Goal: Task Accomplishment & Management: Manage account settings

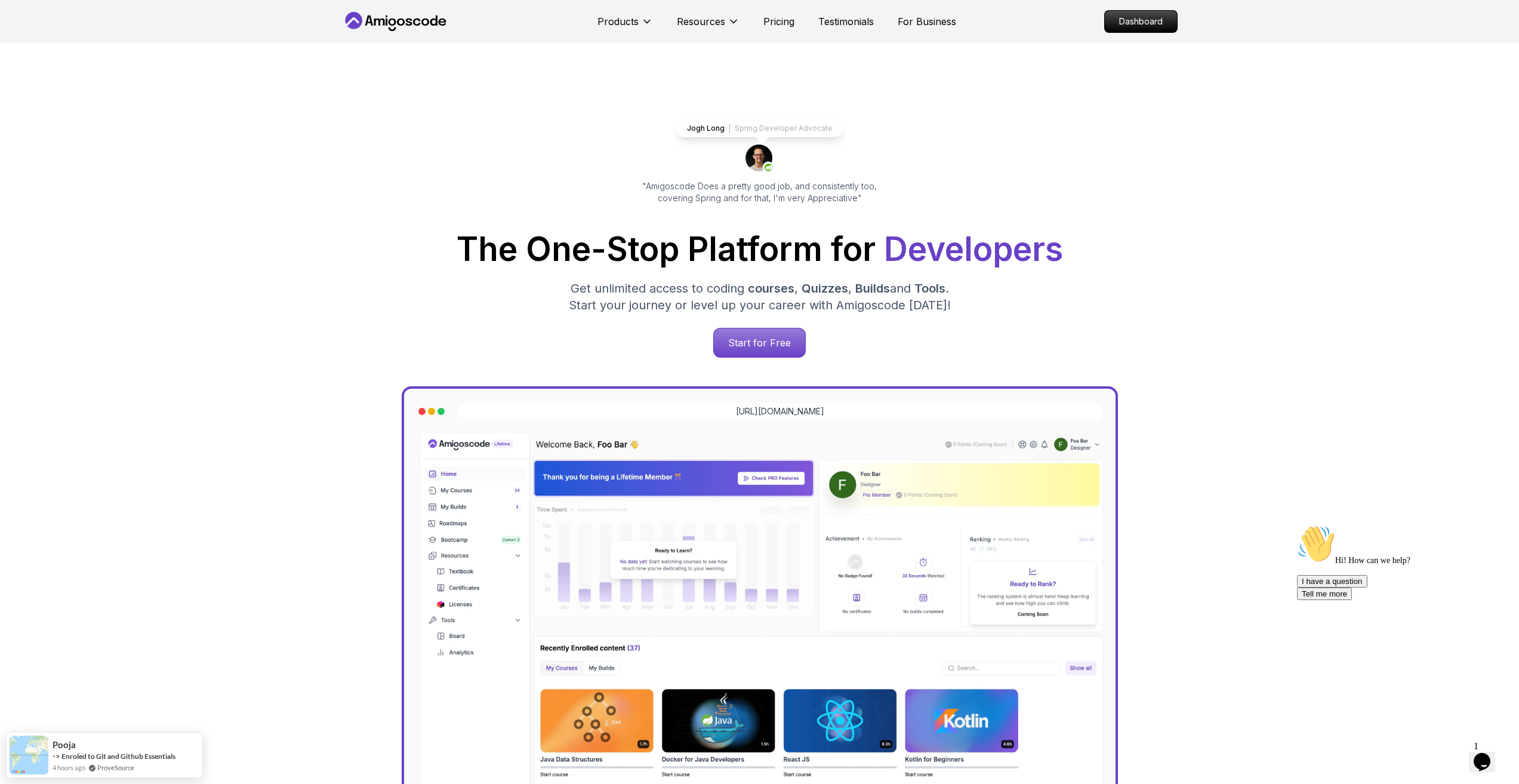
click at [1116, 22] on p "Dashboard" at bounding box center [1140, 22] width 72 height 22
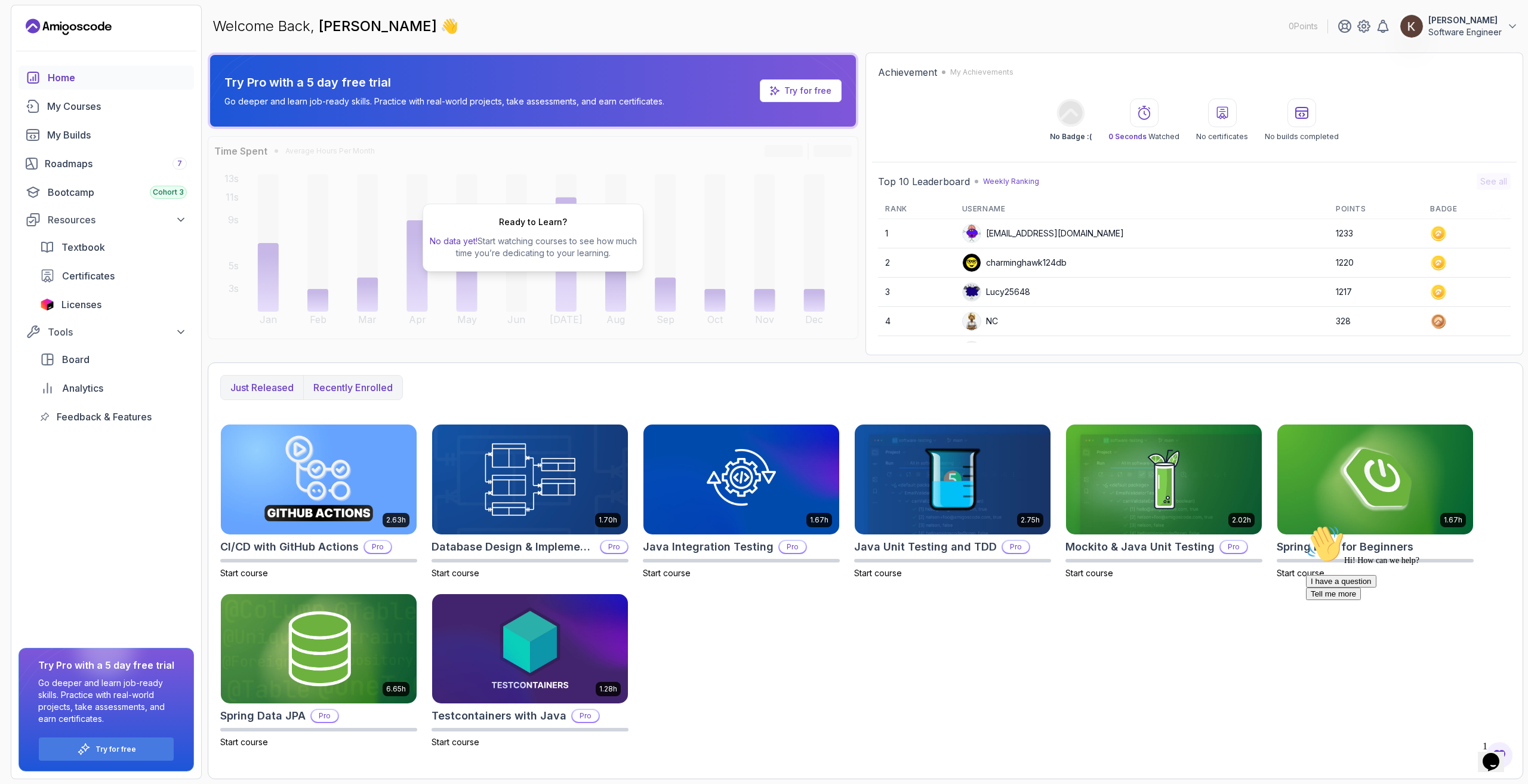
click at [343, 393] on p "Recently enrolled" at bounding box center [353, 388] width 79 height 14
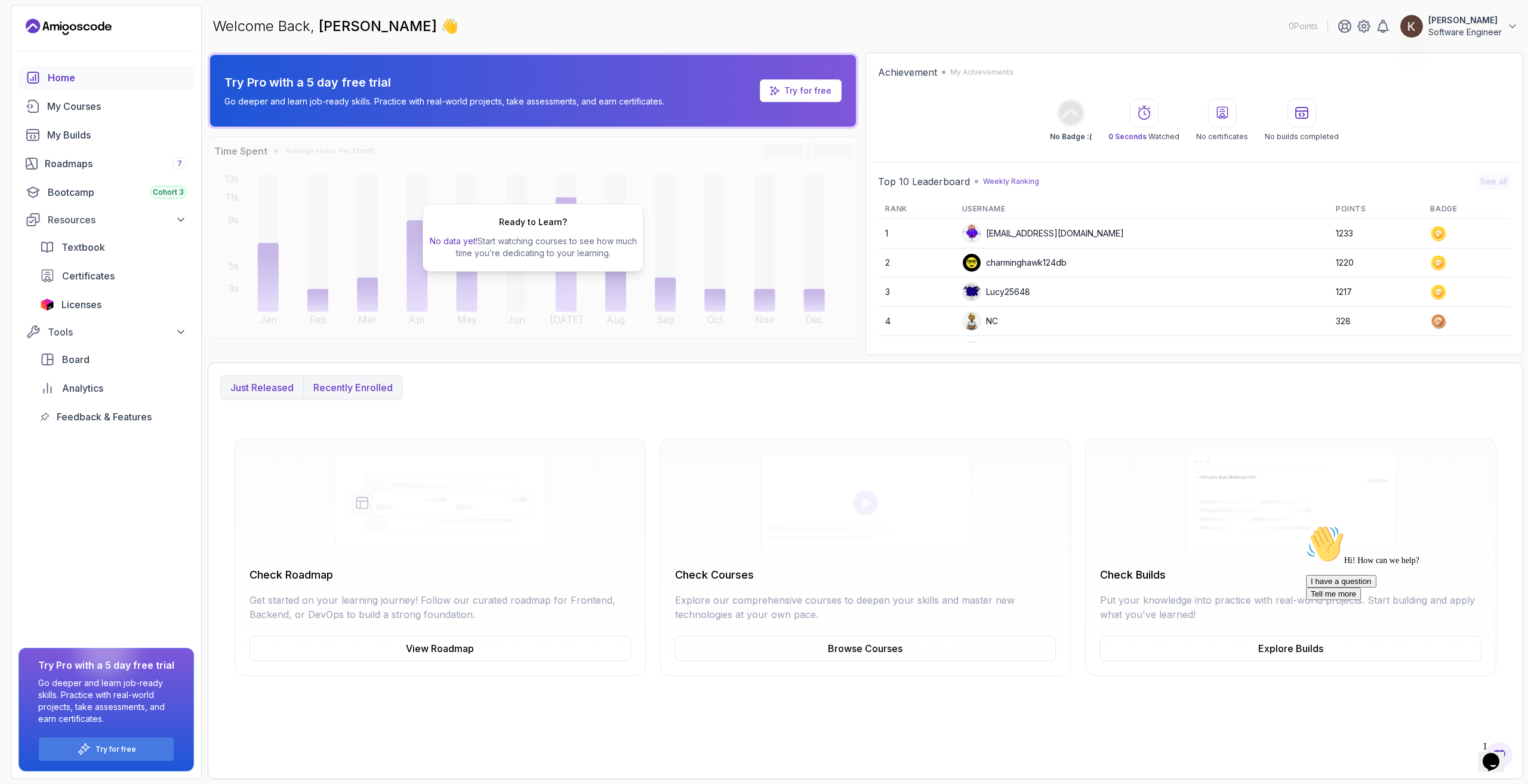
click at [270, 381] on p "Just released" at bounding box center [262, 388] width 63 height 14
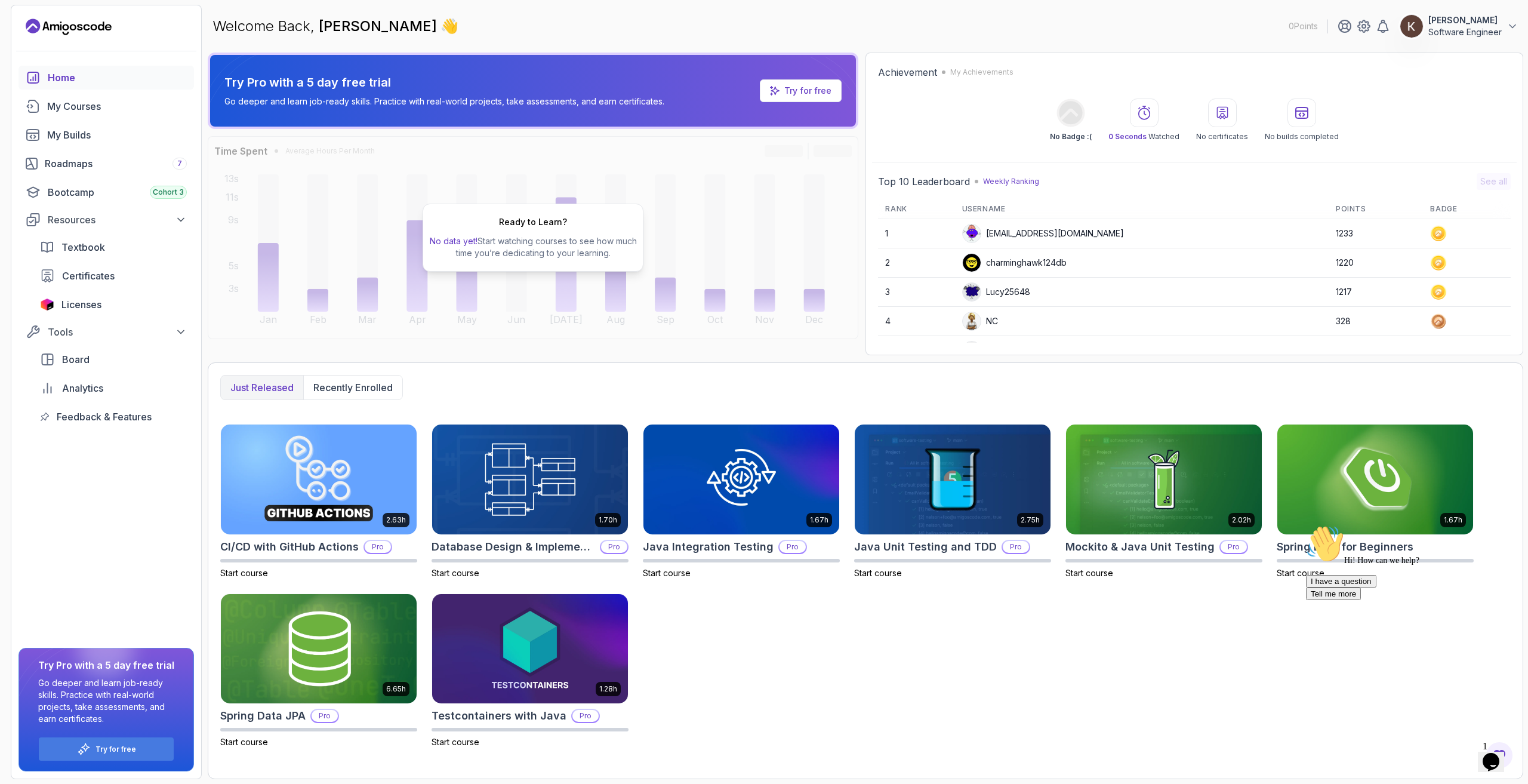
click at [1481, 24] on p "[PERSON_NAME]" at bounding box center [1466, 20] width 73 height 12
click at [1109, 571] on span "Start course" at bounding box center [1090, 572] width 47 height 10
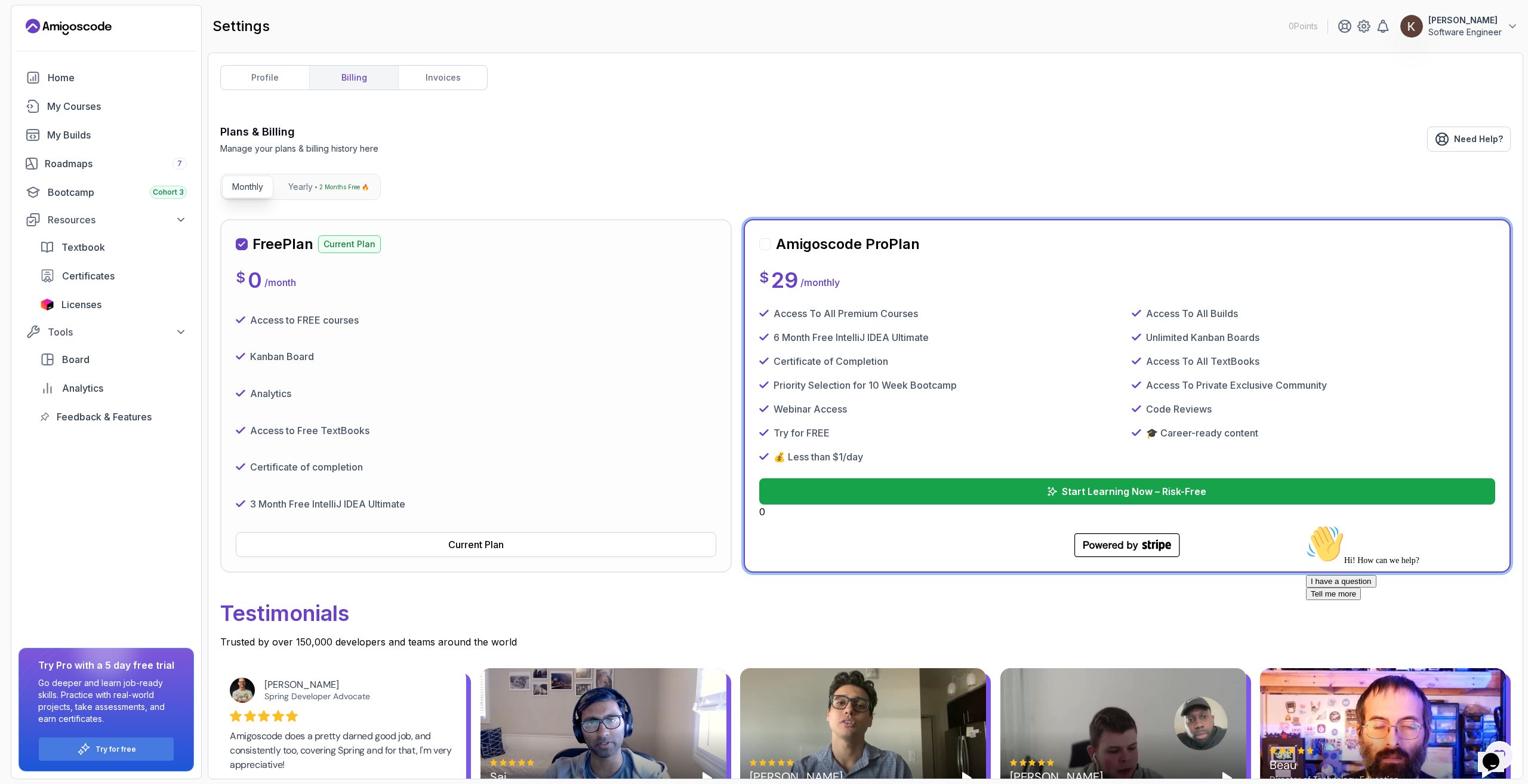
click at [1480, 31] on p "Software Engineer" at bounding box center [1466, 33] width 73 height 12
click at [1455, 66] on link "View Profile" at bounding box center [1448, 58] width 142 height 30
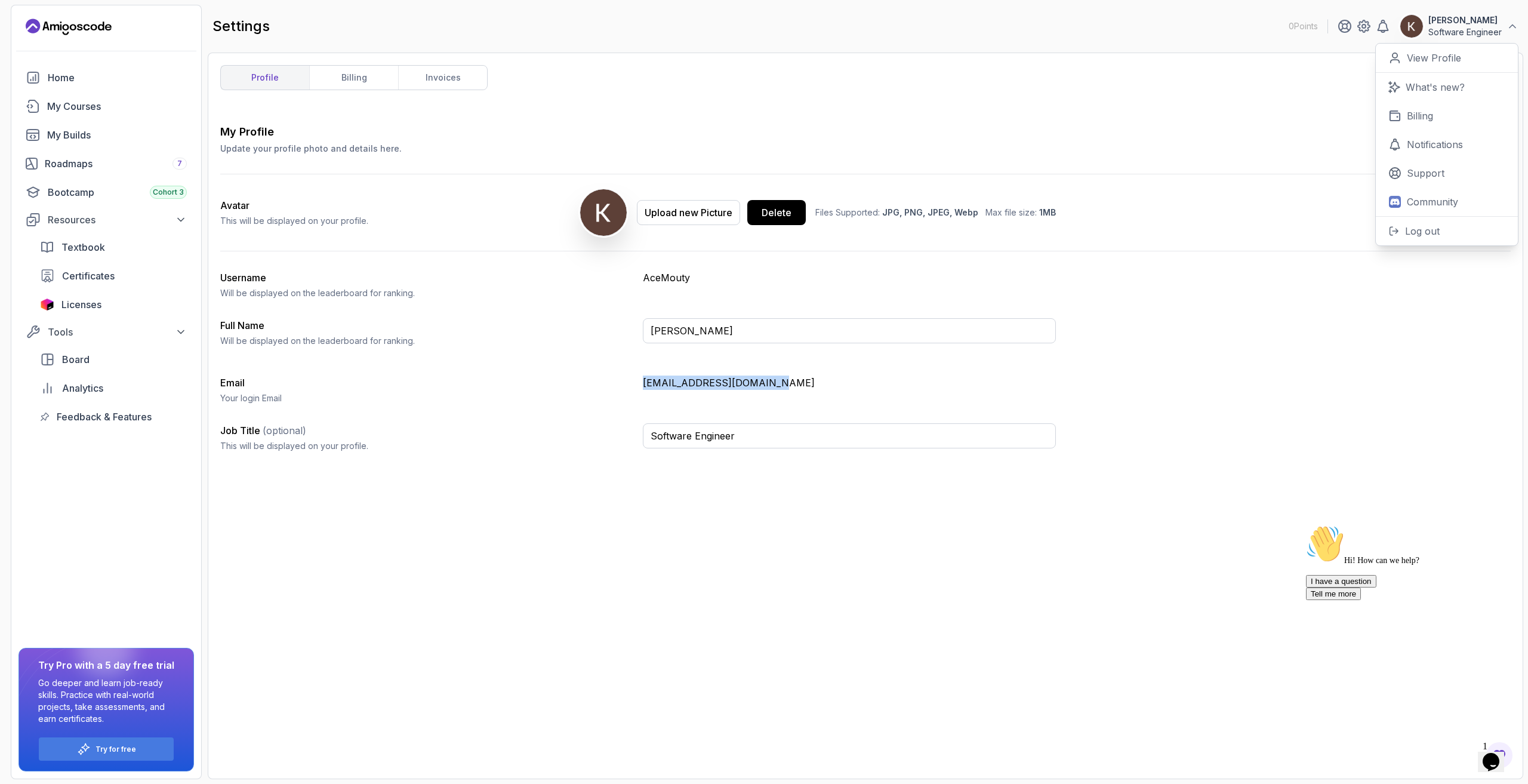
drag, startPoint x: 643, startPoint y: 381, endPoint x: 865, endPoint y: 376, distance: 222.1
click at [865, 376] on p "[EMAIL_ADDRESS][DOMAIN_NAME]" at bounding box center [850, 383] width 413 height 14
copy p "[EMAIL_ADDRESS][DOMAIN_NAME]"
click at [62, 82] on div "Home" at bounding box center [117, 77] width 139 height 14
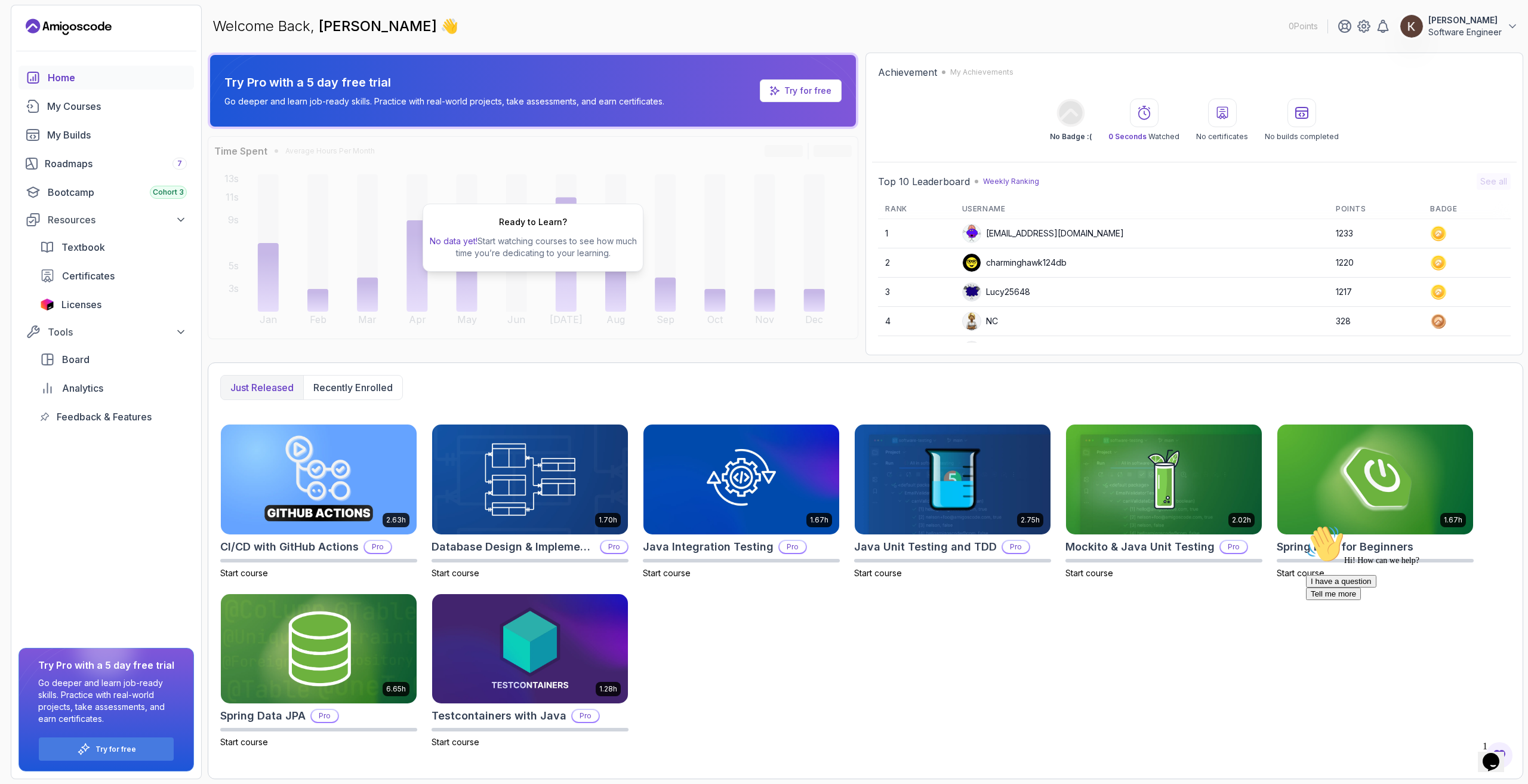
click at [1490, 759] on icon "$i18n('chat', 'chat_widget')" at bounding box center [1491, 761] width 17 height 18
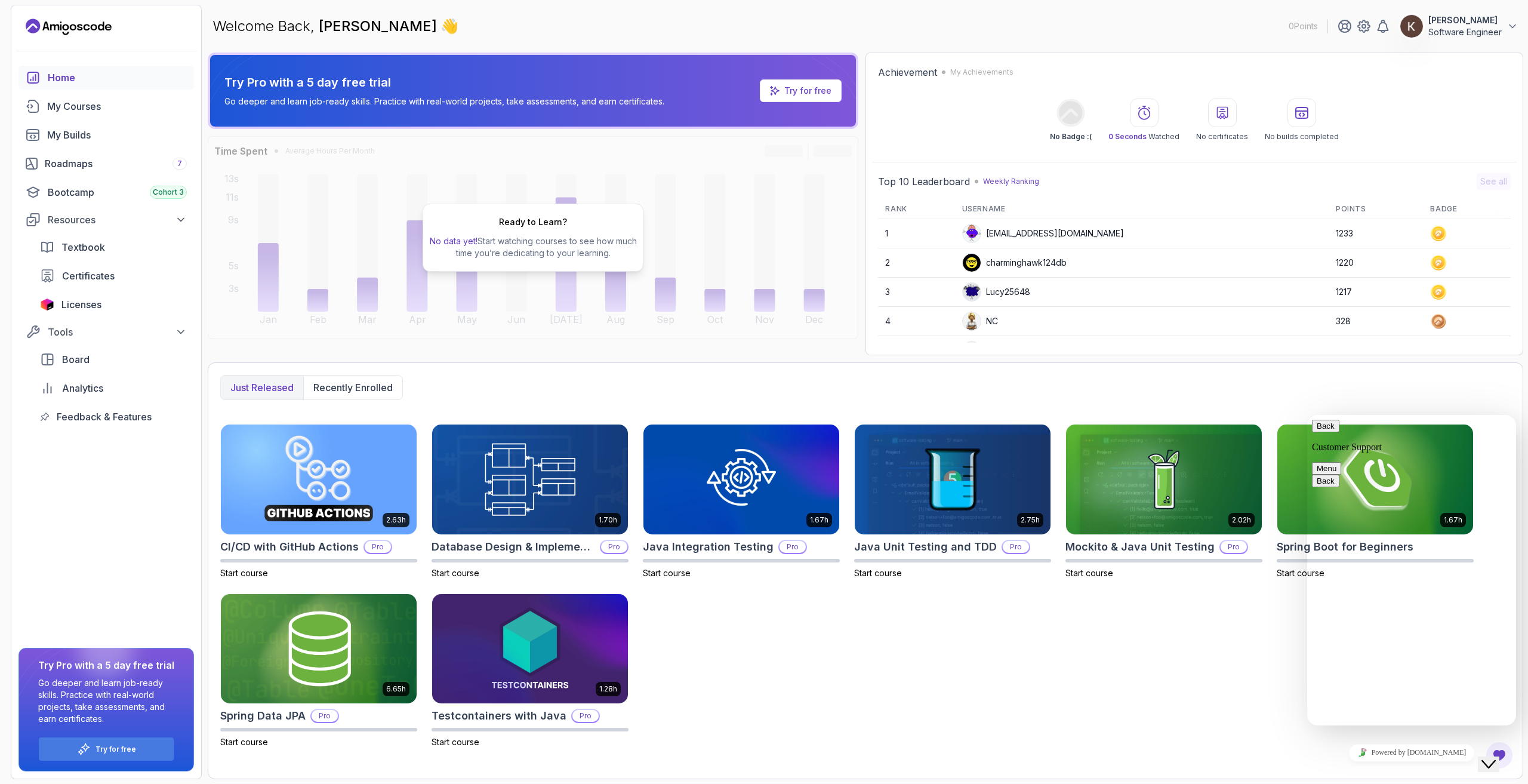
click at [1429, 25] on p "[PERSON_NAME]" at bounding box center [1466, 20] width 73 height 12
click at [1421, 54] on p "View Profile" at bounding box center [1434, 57] width 54 height 14
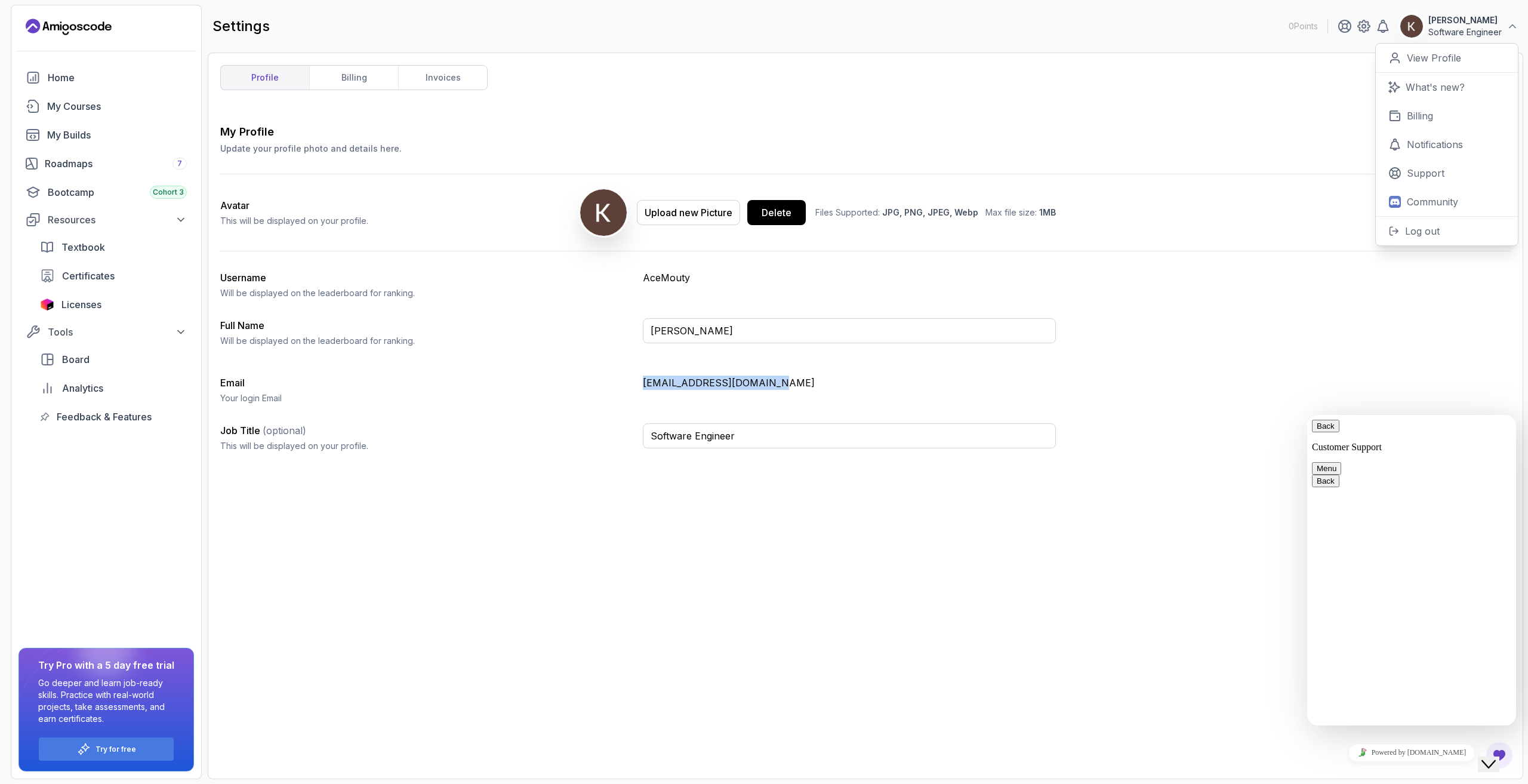
drag, startPoint x: 641, startPoint y: 384, endPoint x: 778, endPoint y: 375, distance: 137.3
click at [780, 375] on div "My Profile Update your profile photo and details here. Save Avatar This will be…" at bounding box center [865, 293] width 1291 height 338
copy p "[EMAIL_ADDRESS][DOMAIN_NAME]"
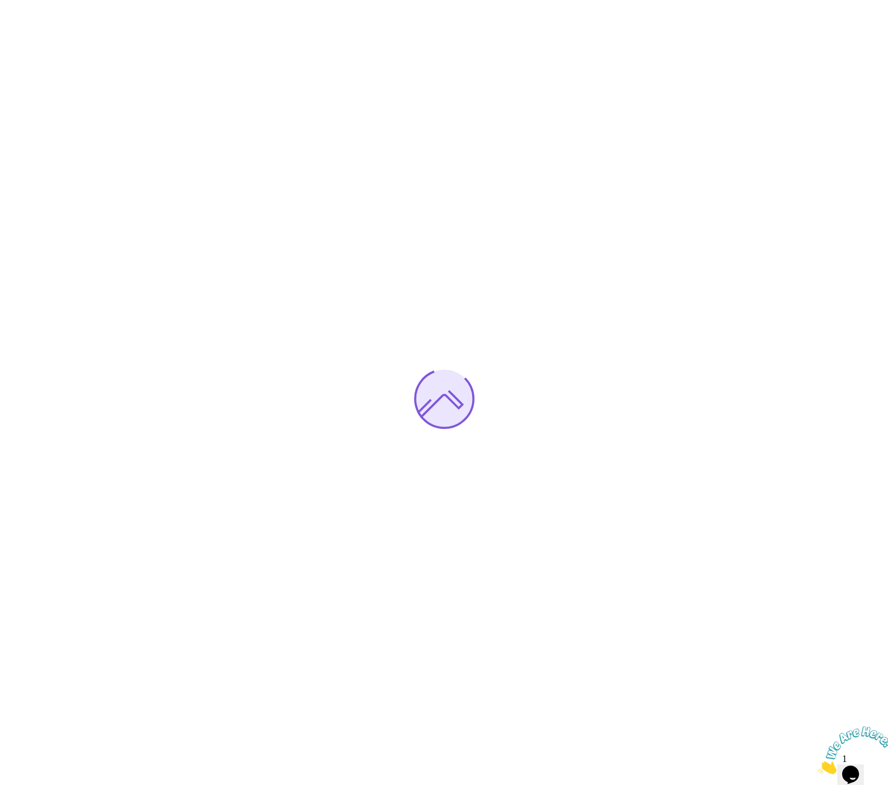
click at [818, 766] on icon "Close" at bounding box center [818, 771] width 0 height 10
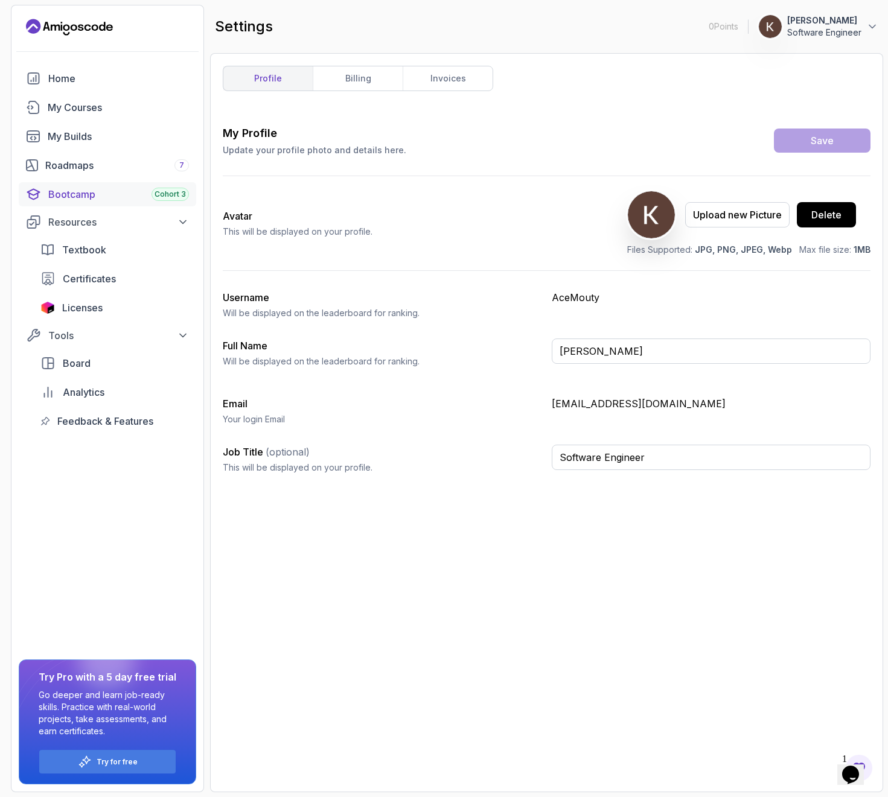
click at [74, 195] on div "Bootcamp Cohort 3" at bounding box center [118, 194] width 141 height 14
